Goal: Check status: Check status

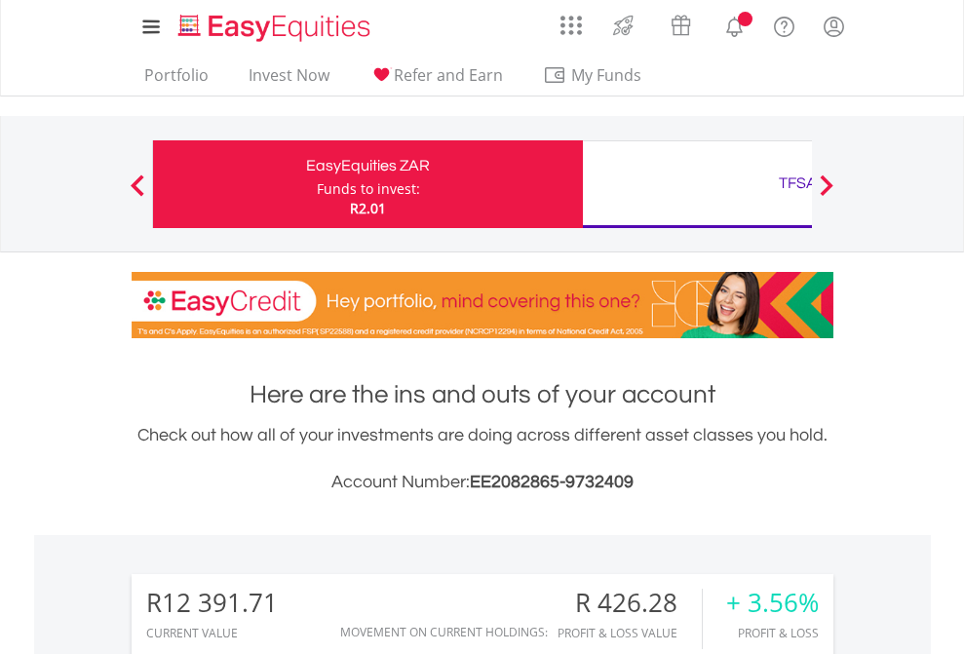
scroll to position [187, 306]
click at [317, 184] on div "Funds to invest:" at bounding box center [368, 188] width 103 height 19
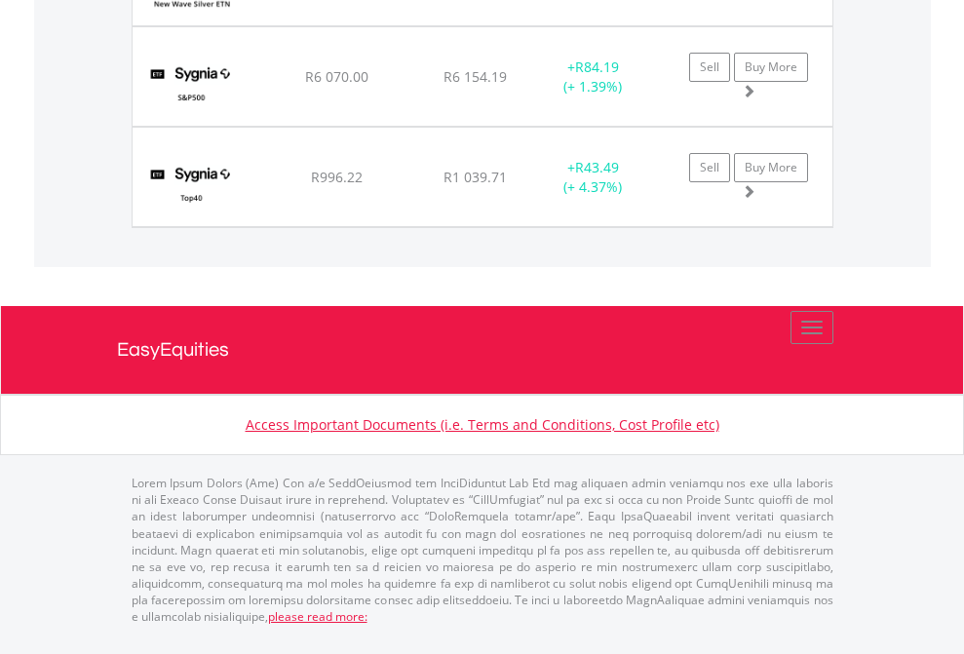
scroll to position [140, 0]
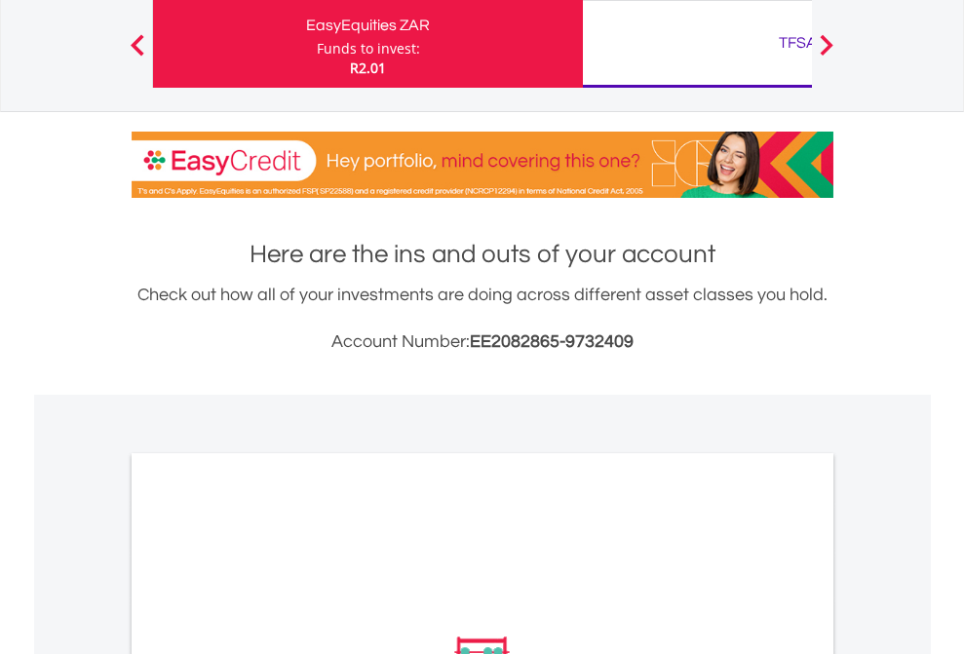
click at [697, 44] on div "TFSA" at bounding box center [797, 42] width 406 height 27
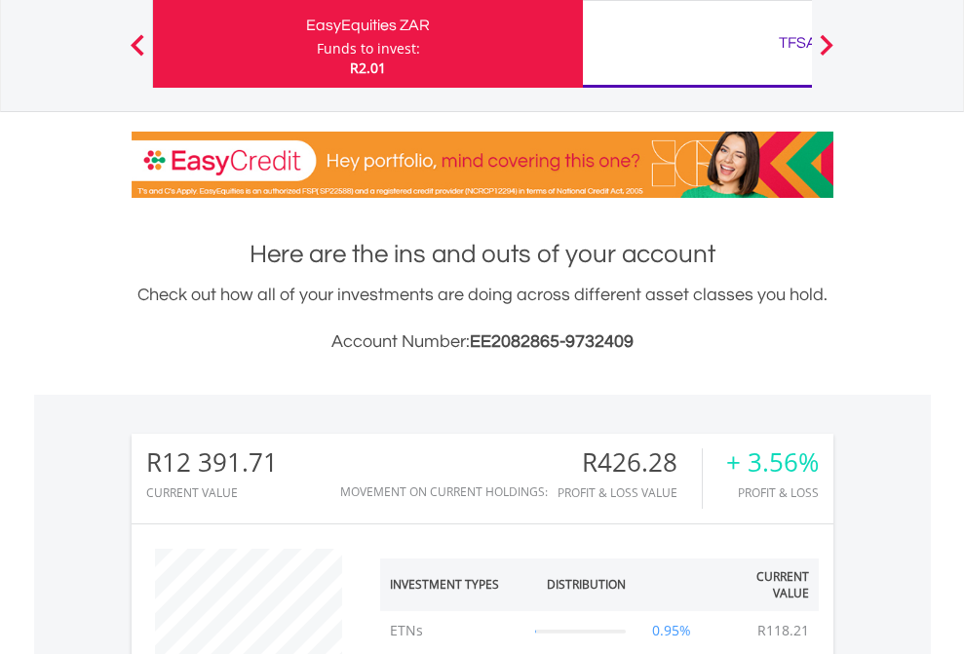
scroll to position [187, 306]
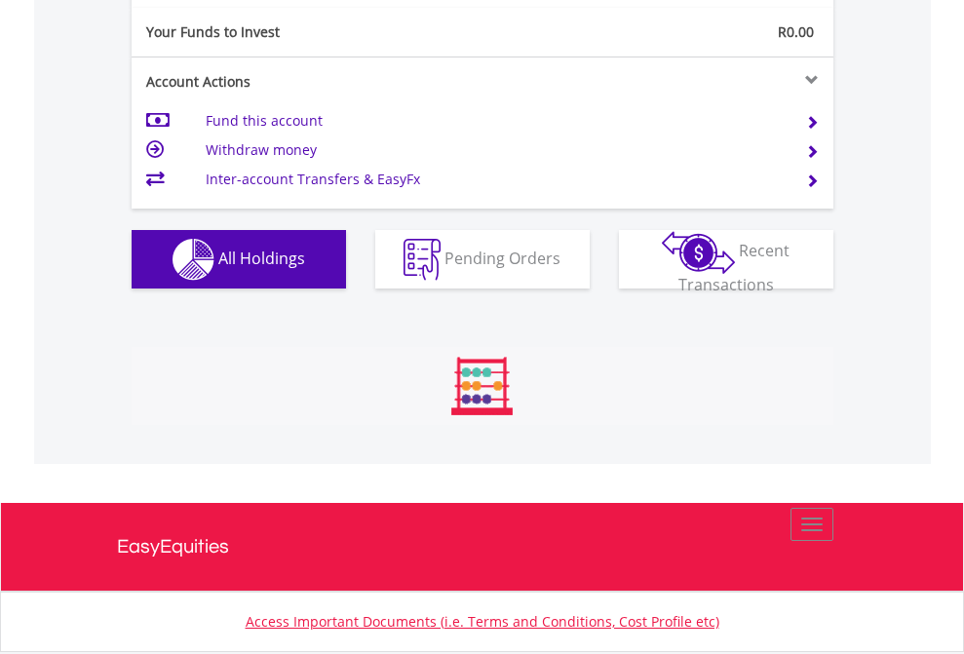
scroll to position [2167, 0]
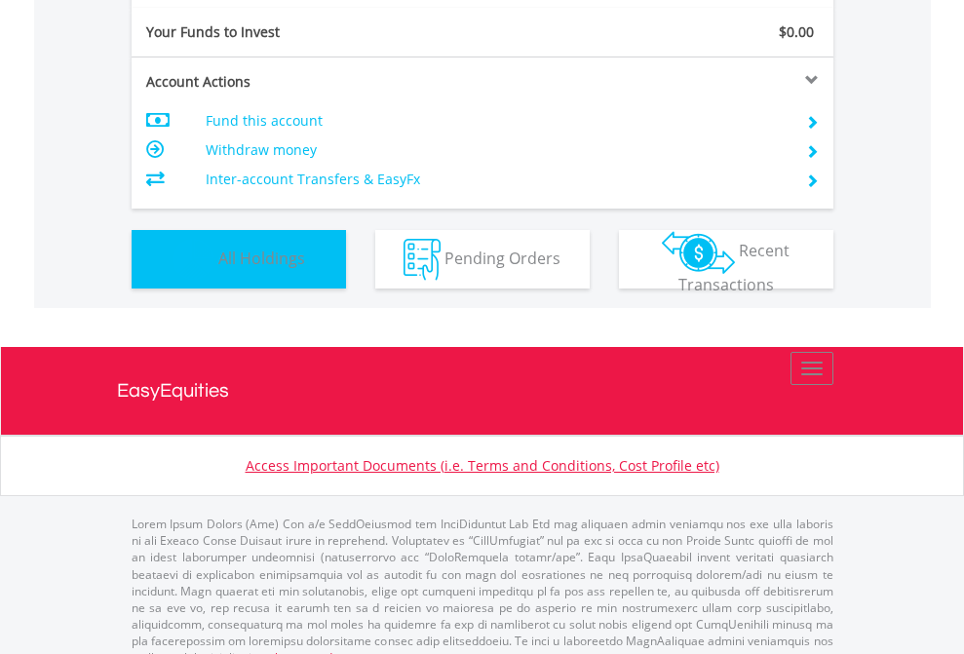
click at [218, 268] on span "All Holdings" at bounding box center [261, 257] width 87 height 21
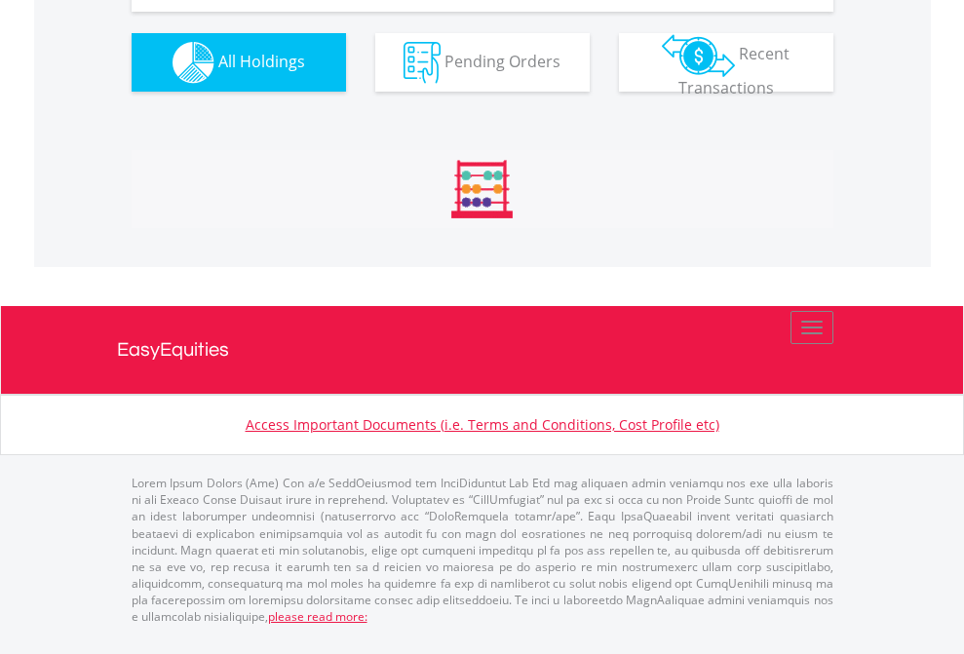
scroll to position [2167, 0]
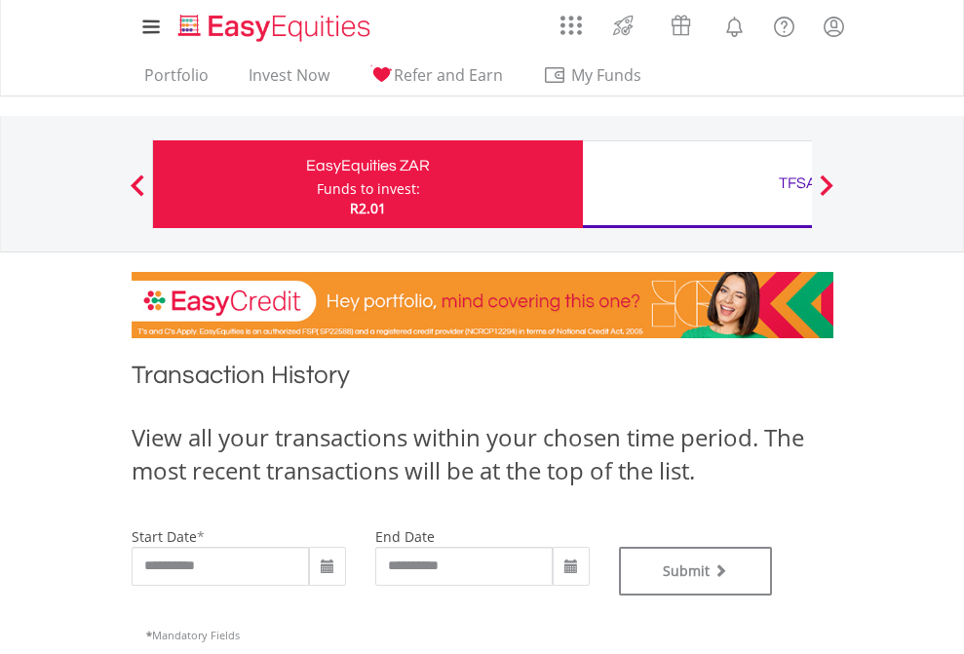
type input "**********"
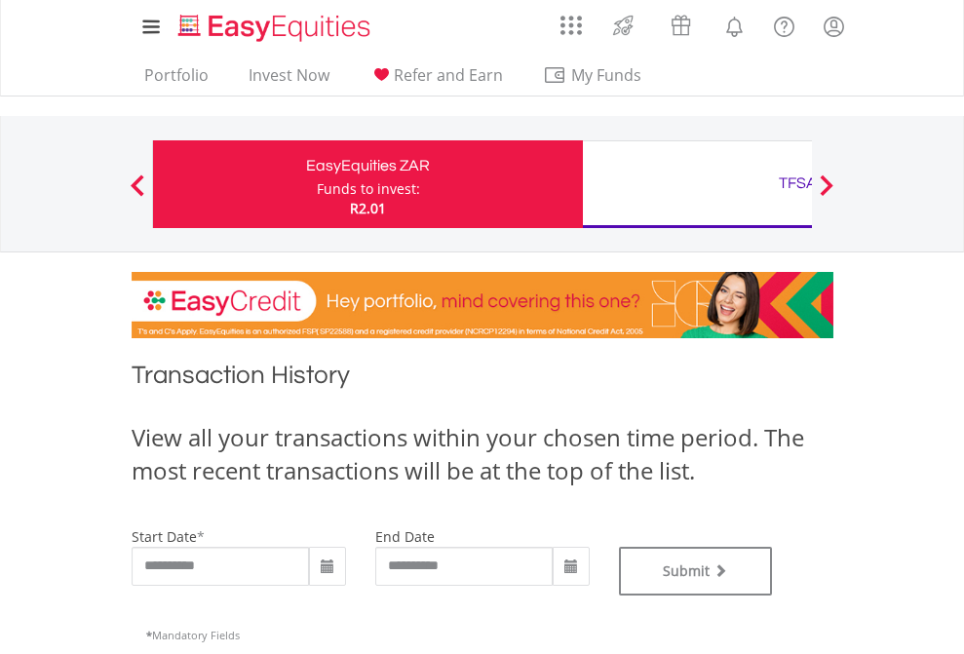
click at [697, 184] on div "TFSA" at bounding box center [797, 183] width 406 height 27
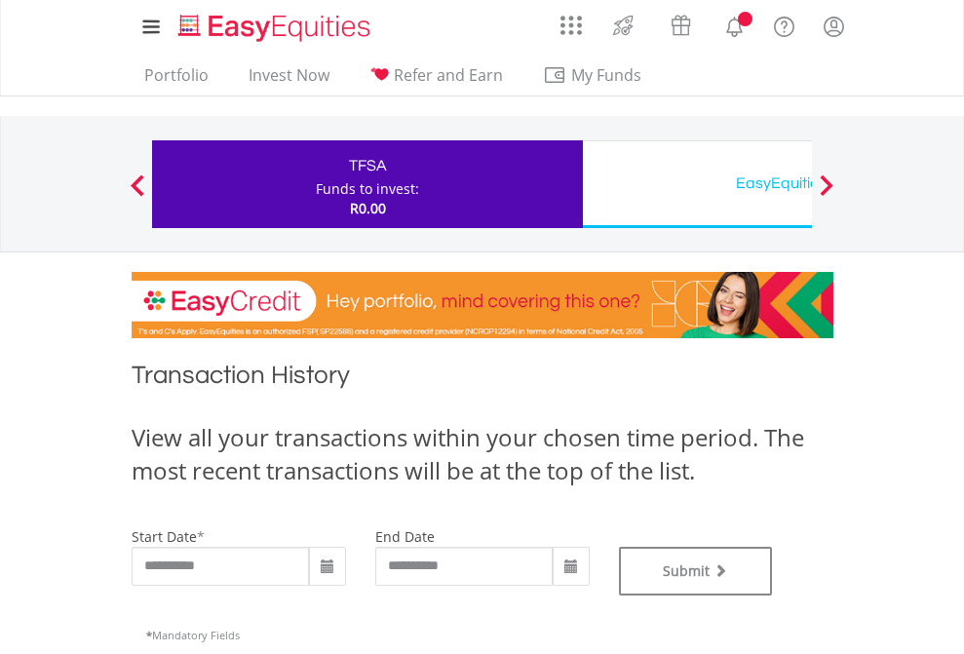
type input "**********"
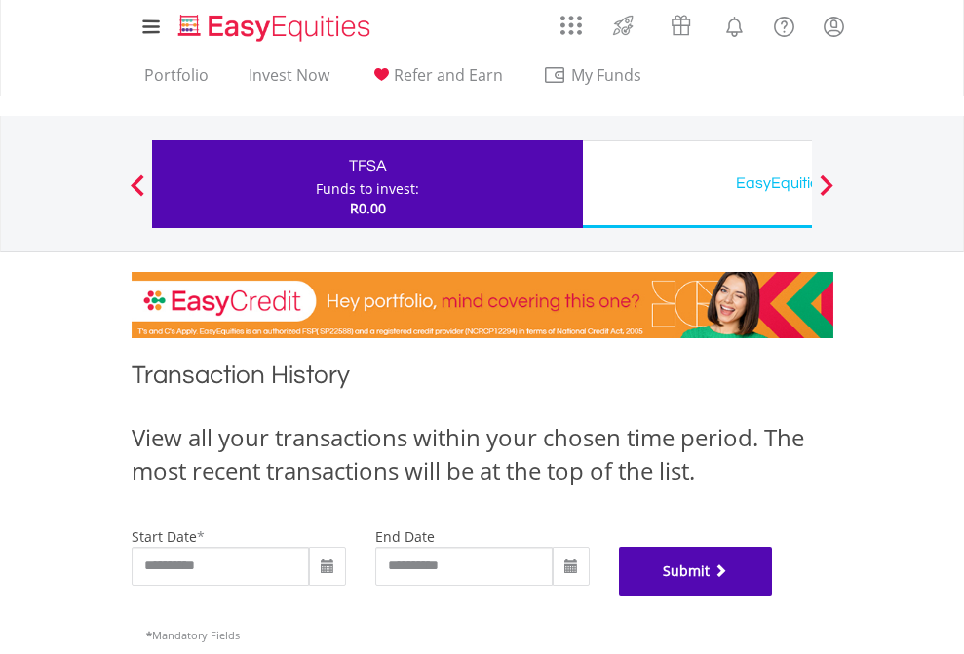
click at [773, 595] on button "Submit" at bounding box center [696, 571] width 154 height 49
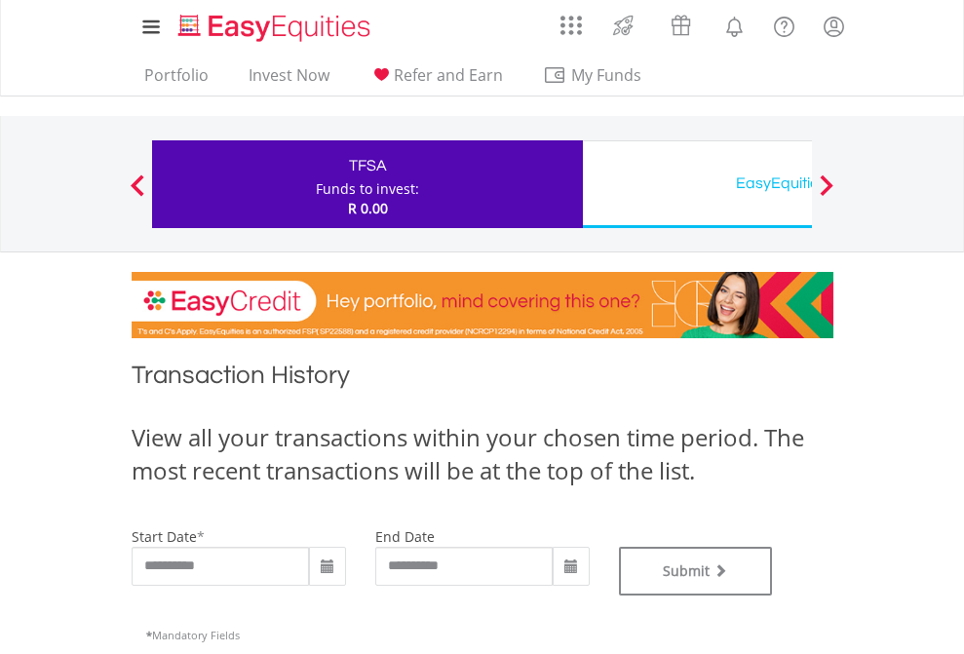
click at [697, 184] on div "EasyEquities USD" at bounding box center [797, 183] width 406 height 27
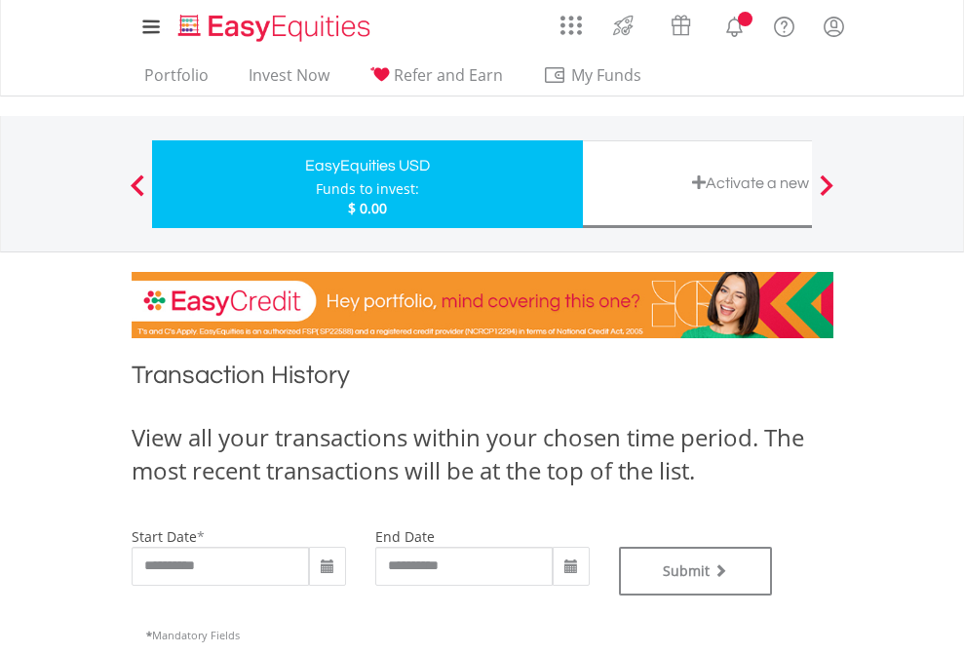
type input "**********"
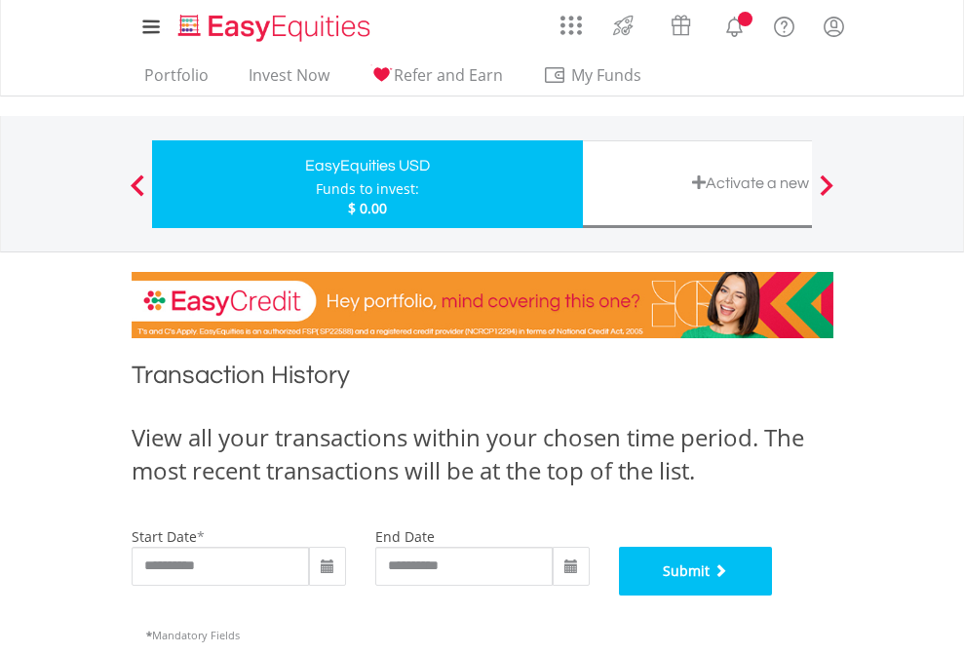
click at [773, 595] on button "Submit" at bounding box center [696, 571] width 154 height 49
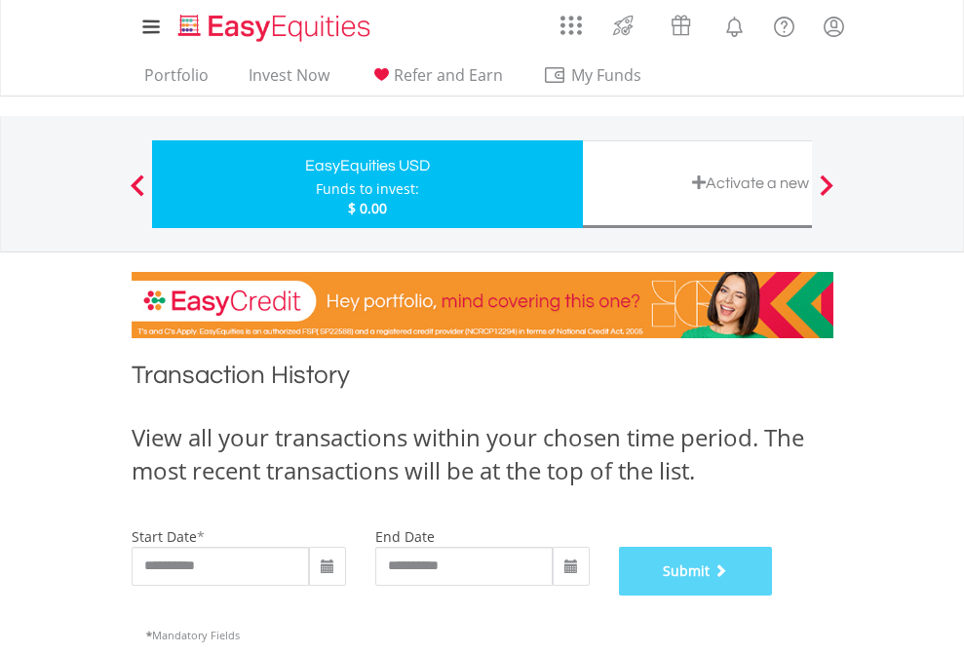
scroll to position [790, 0]
